Goal: Entertainment & Leisure: Consume media (video, audio)

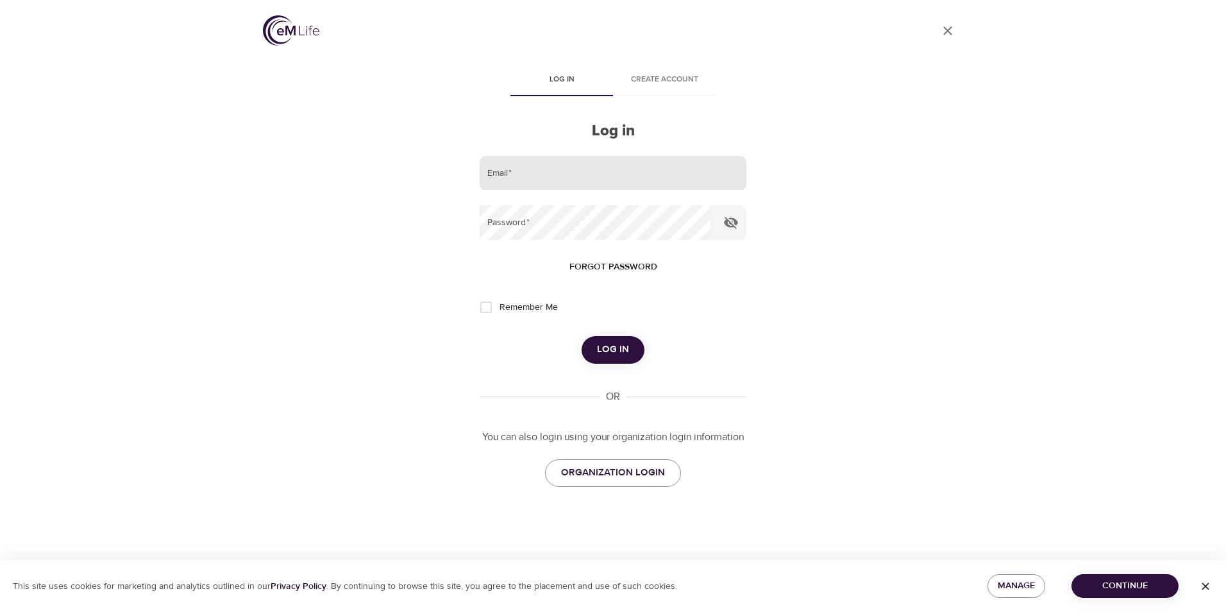
click at [548, 172] on input "email" at bounding box center [613, 173] width 267 height 35
type input "[EMAIL_ADDRESS][DOMAIN_NAME]"
click at [582, 336] on button "Log in" at bounding box center [613, 349] width 63 height 27
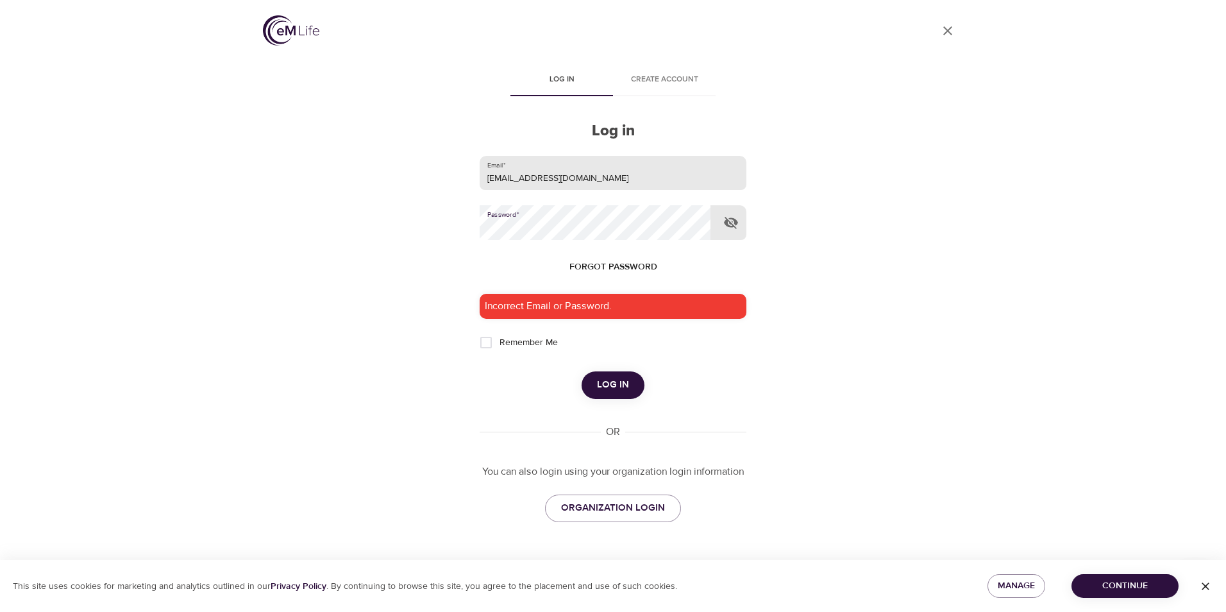
click at [582, 371] on button "Log in" at bounding box center [613, 384] width 63 height 27
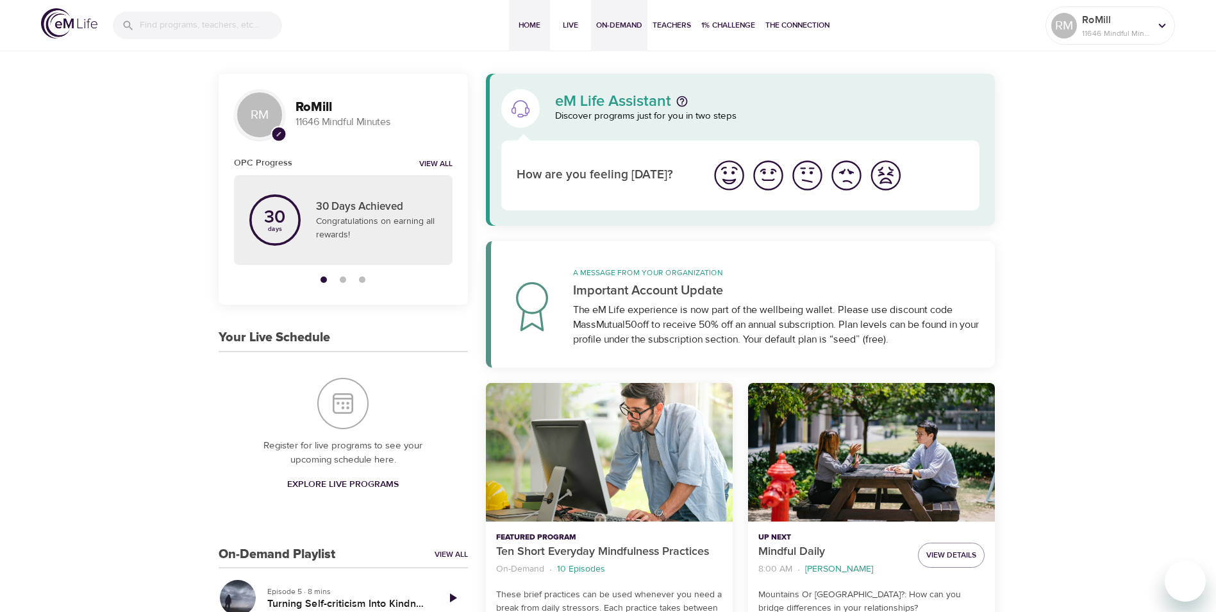
click at [625, 25] on span "On-Demand" at bounding box center [619, 25] width 46 height 13
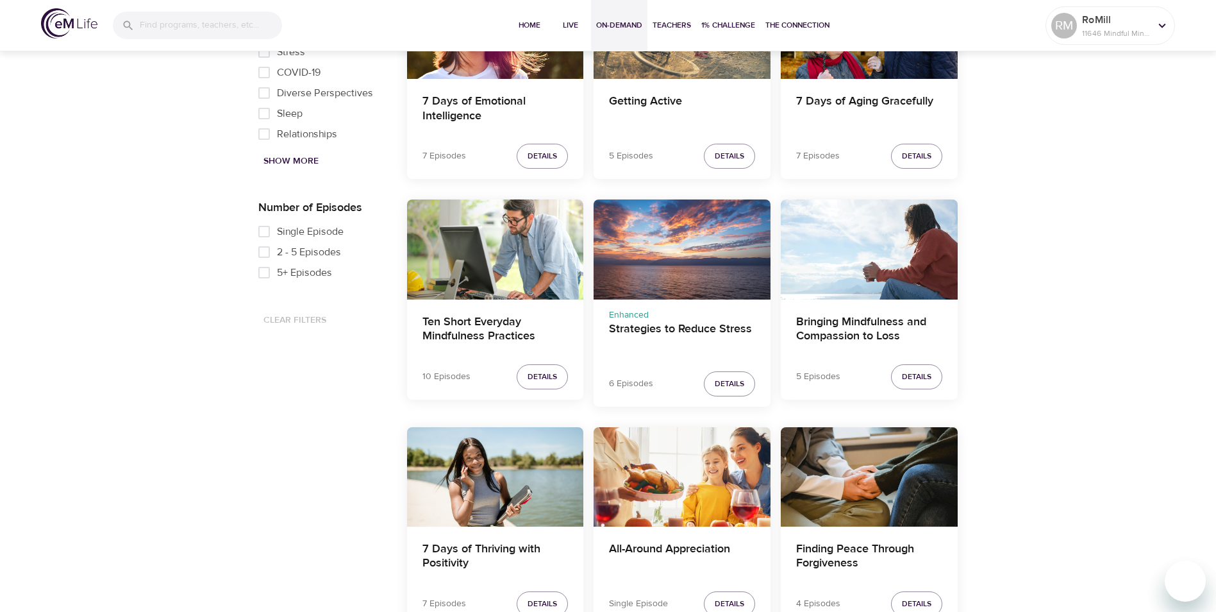
scroll to position [641, 0]
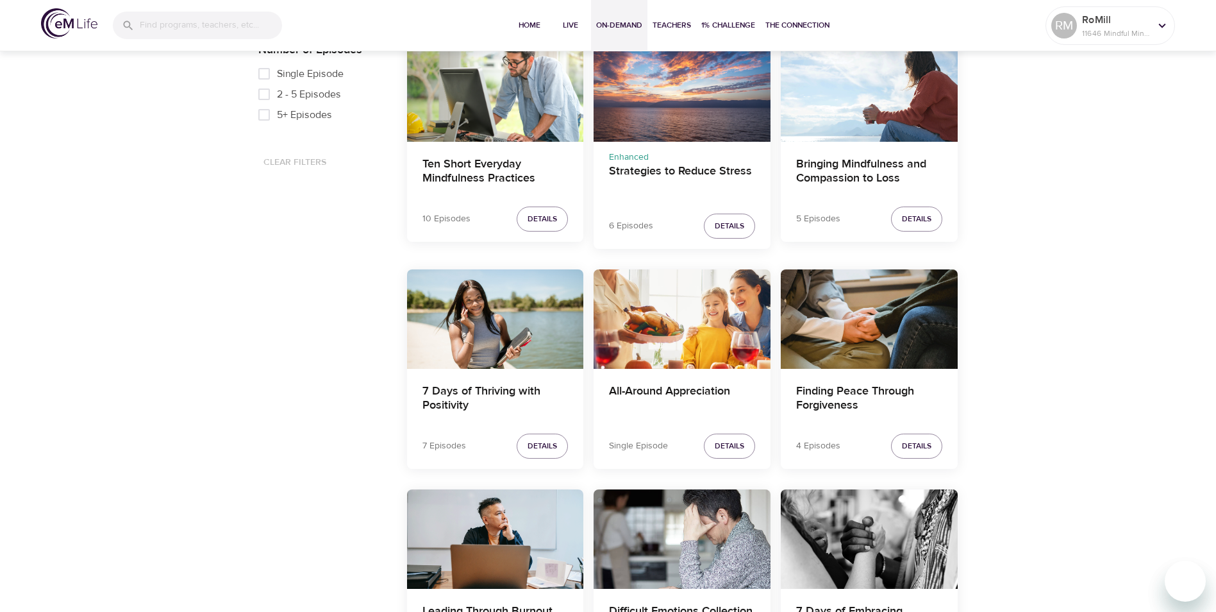
click at [264, 111] on input "5+ Episodes" at bounding box center [264, 115] width 26 height 21
checkbox input "true"
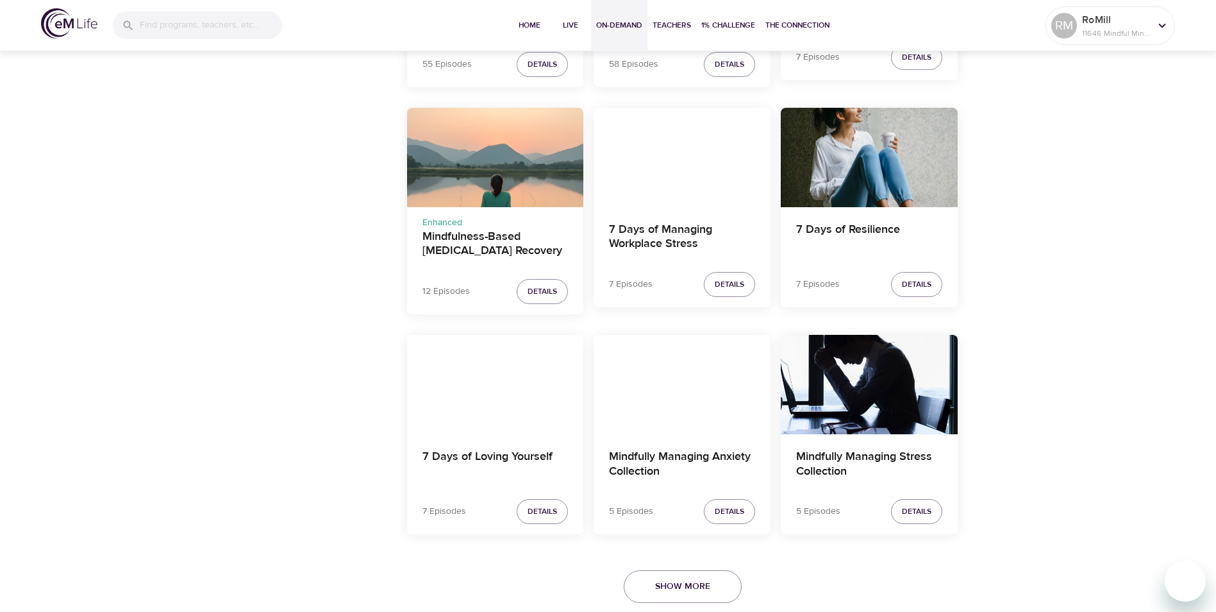
scroll to position [2164, 0]
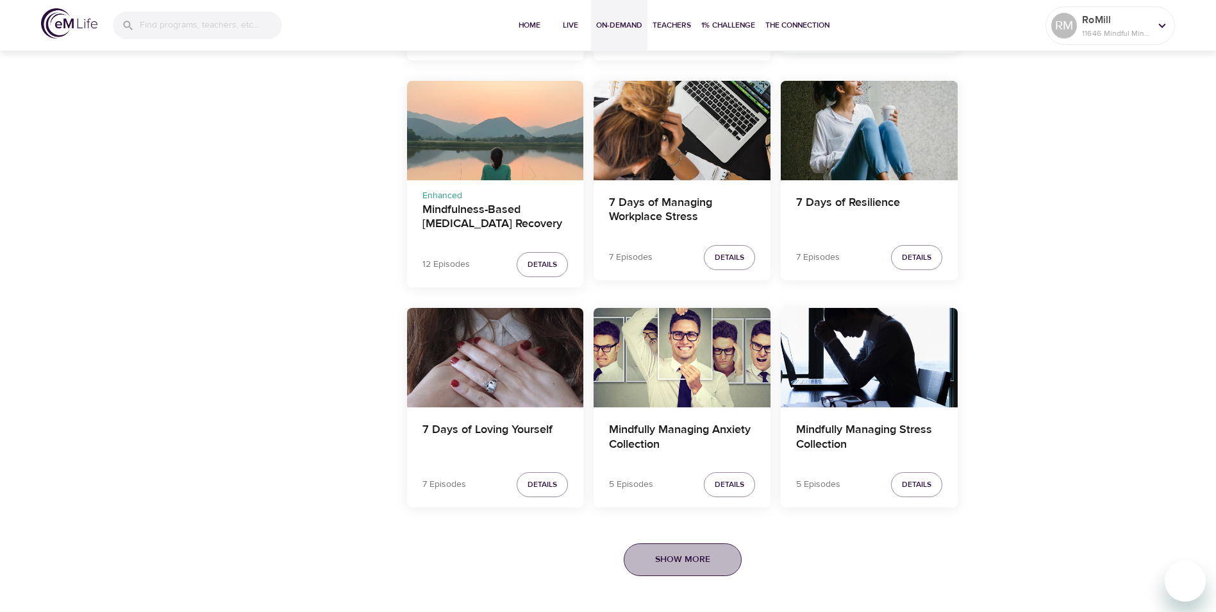
click at [668, 556] on span "Show More" at bounding box center [682, 559] width 55 height 16
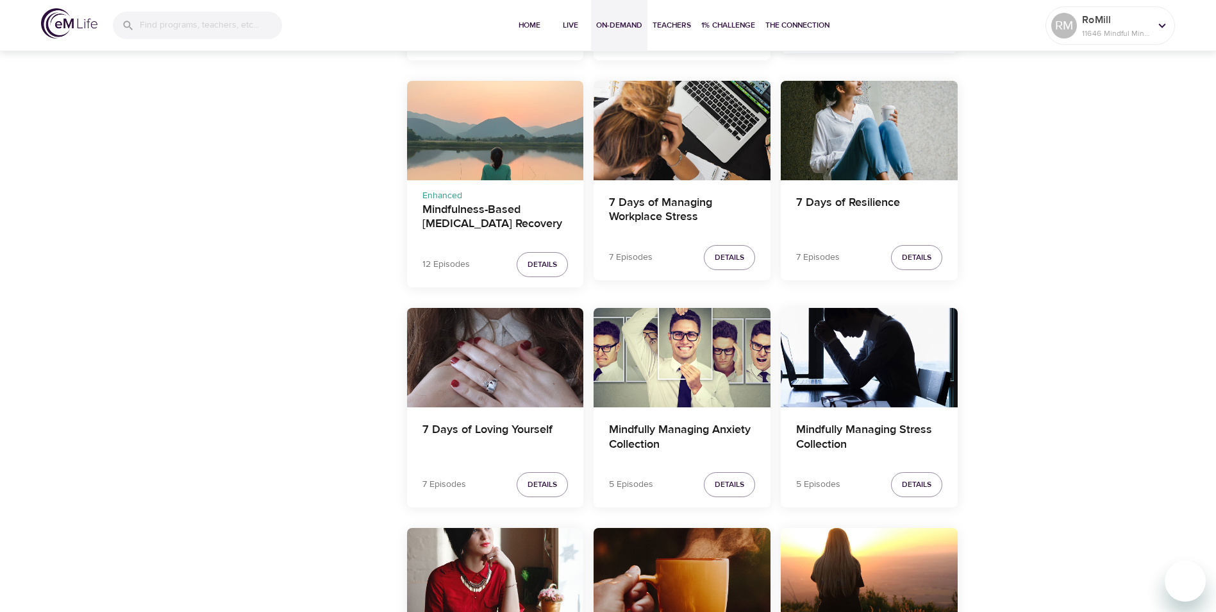
scroll to position [2677, 0]
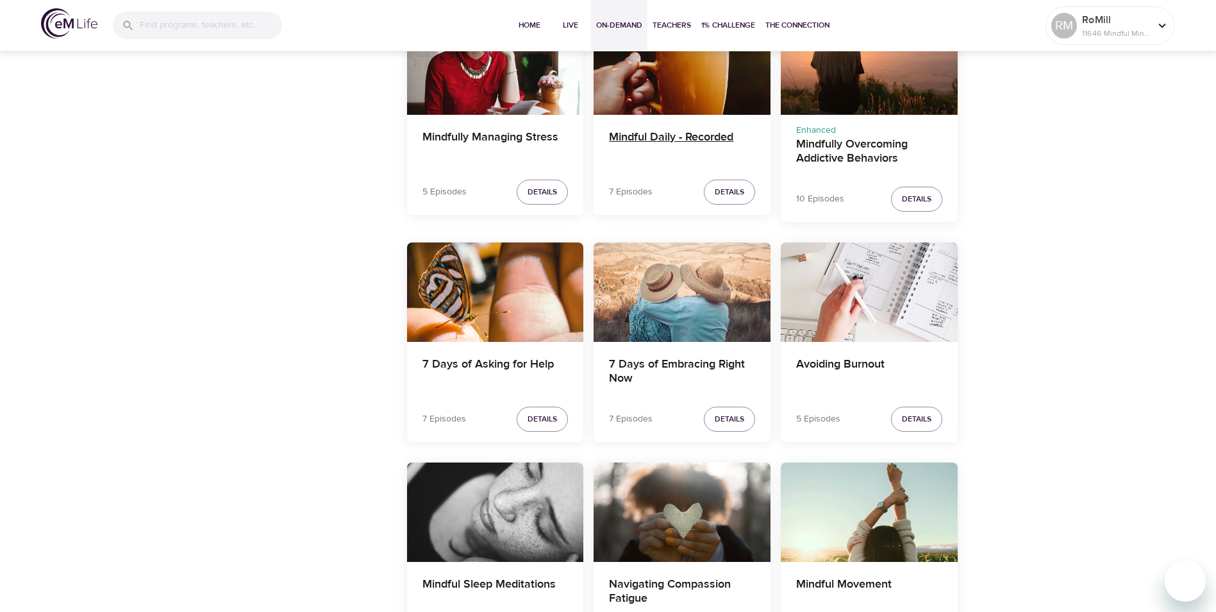
click at [694, 138] on h4 "Mindful Daily - Recorded" at bounding box center [682, 145] width 146 height 31
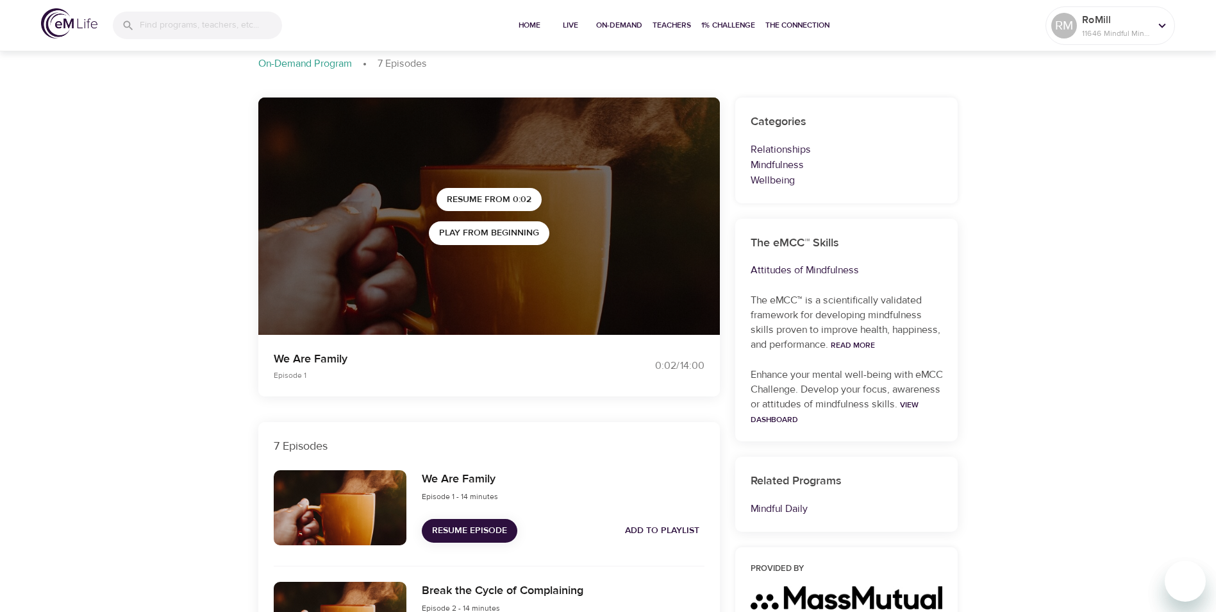
scroll to position [64, 0]
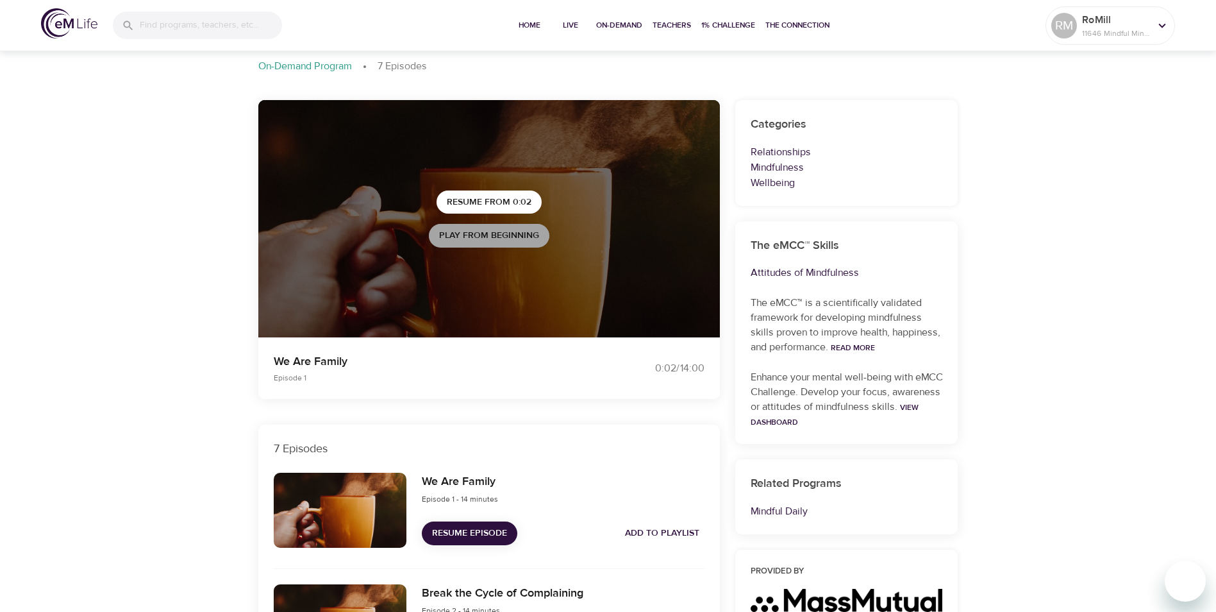
click at [479, 235] on span "Play from beginning" at bounding box center [489, 236] width 100 height 16
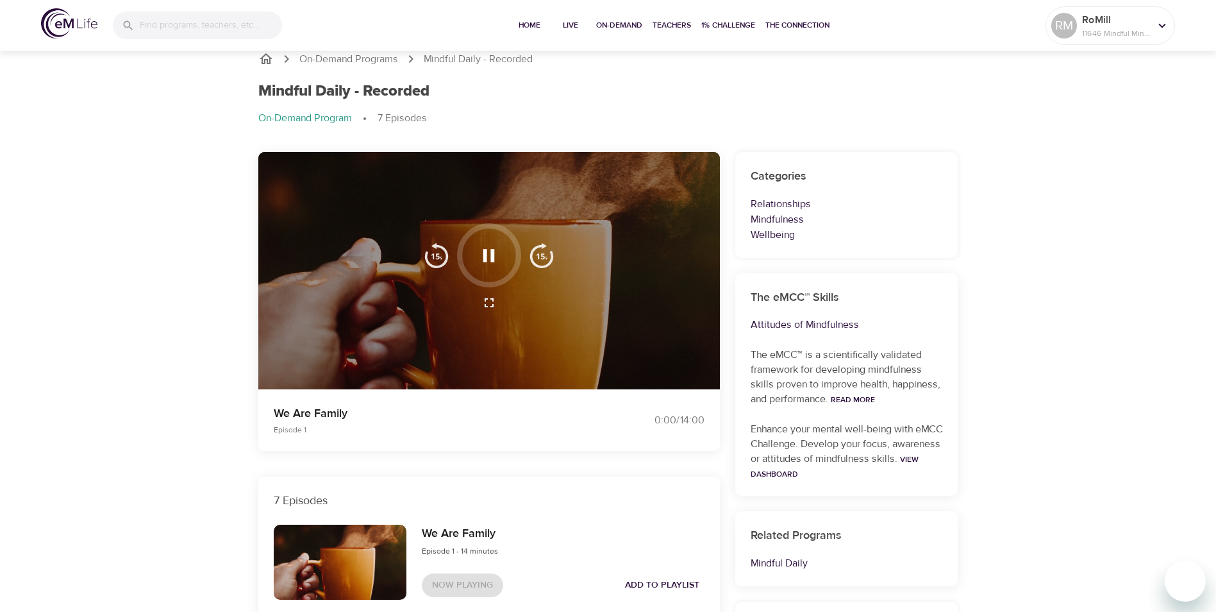
scroll to position [0, 0]
